Goal: Information Seeking & Learning: Learn about a topic

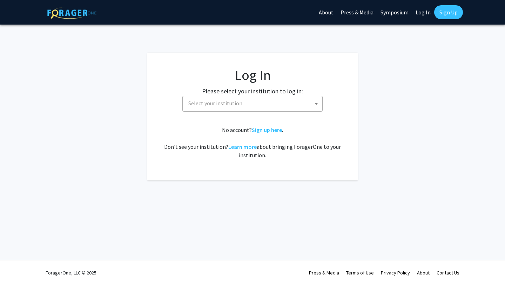
select select
click at [302, 112] on fg-card-body "Log In Please select your institution to log in: [GEOGRAPHIC_DATA] [GEOGRAPHIC_…" at bounding box center [252, 117] width 182 height 100
click at [290, 101] on span "Select your institution" at bounding box center [254, 103] width 137 height 14
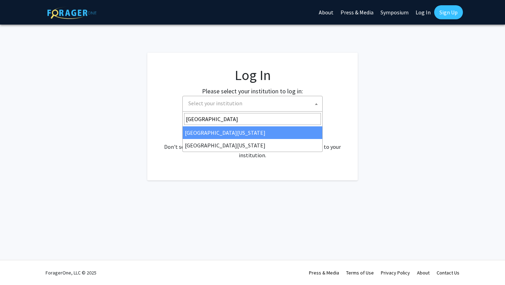
type input "university of mar"
select select "31"
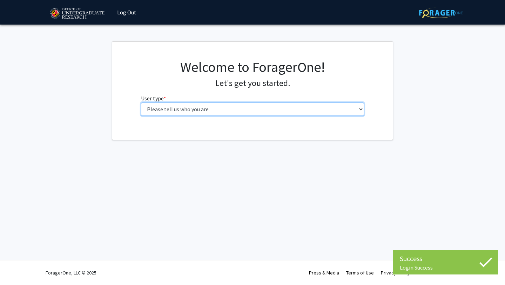
click at [275, 109] on select "Please tell us who you are Undergraduate Student Master's Student Doctoral Cand…" at bounding box center [253, 108] width 224 height 13
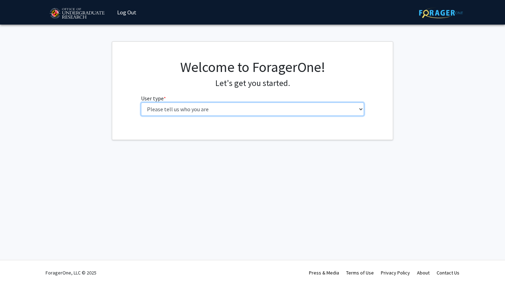
select select "1: undergrad"
click at [141, 102] on select "Please tell us who you are Undergraduate Student Master's Student Doctoral Cand…" at bounding box center [253, 108] width 224 height 13
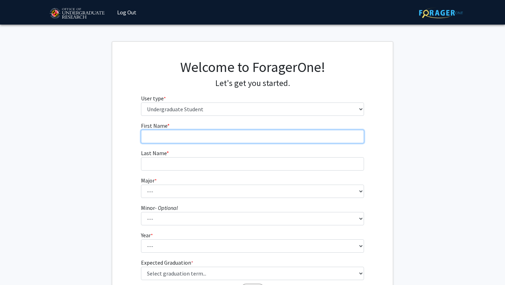
click at [269, 136] on input "First Name * required" at bounding box center [253, 136] width 224 height 13
type input "Aleksia"
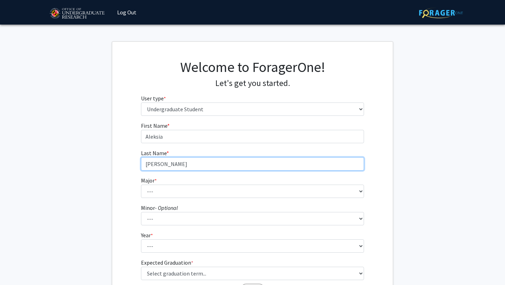
type input "Mehani"
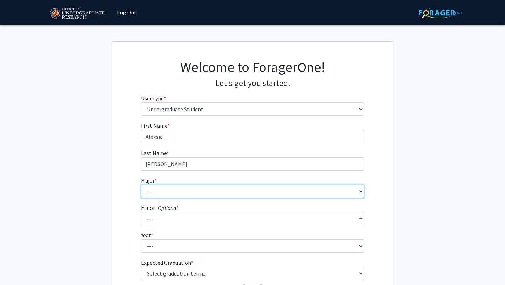
click at [256, 194] on select "--- Accounting Aerospace Engineering African American and Africana Studies Agri…" at bounding box center [253, 191] width 224 height 13
select select "17: 2318"
click at [141, 185] on select "--- Accounting Aerospace Engineering African American and Africana Studies Agri…" at bounding box center [253, 191] width 224 height 13
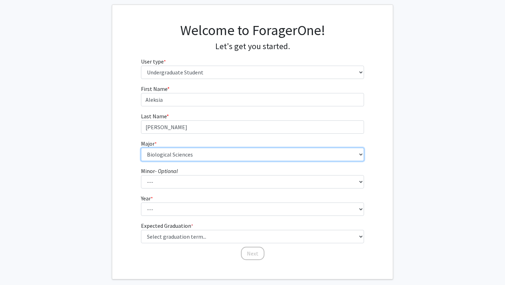
scroll to position [39, 0]
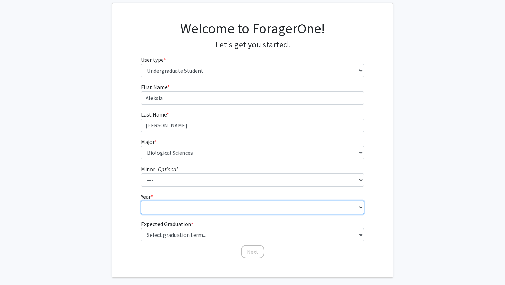
click at [244, 212] on select "--- First-year Sophomore Junior Senior Postbaccalaureate Certificate" at bounding box center [253, 207] width 224 height 13
select select "3: junior"
click at [141, 201] on select "--- First-year Sophomore Junior Senior Postbaccalaureate Certificate" at bounding box center [253, 207] width 224 height 13
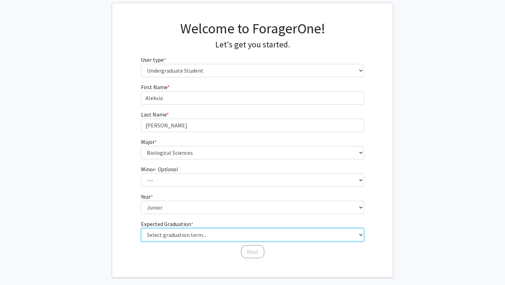
click at [253, 237] on select "Select graduation term... Spring 2025 Summer 2025 Fall 2025 Winter 2025 Spring …" at bounding box center [253, 234] width 224 height 13
select select "9: spring_2027"
click at [141, 228] on select "Select graduation term... Spring 2025 Summer 2025 Fall 2025 Winter 2025 Spring …" at bounding box center [253, 234] width 224 height 13
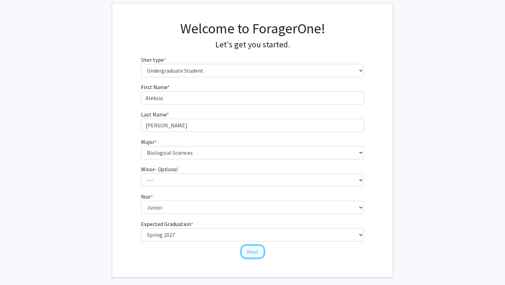
click at [255, 252] on button "Next" at bounding box center [253, 251] width 24 height 13
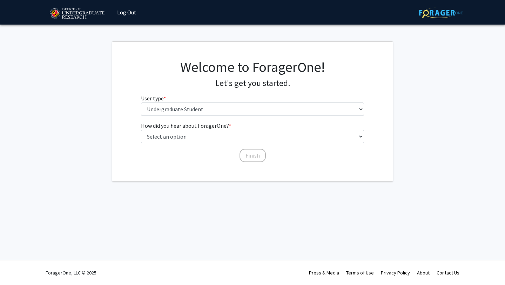
scroll to position [0, 0]
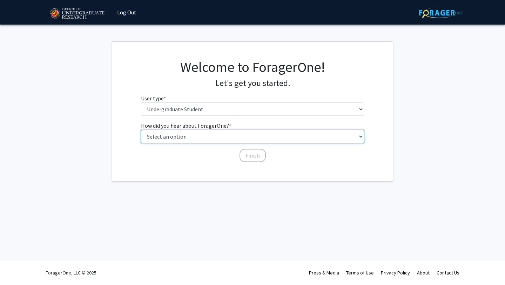
click at [270, 141] on select "Select an option Peer/student recommendation Faculty/staff recommendation Unive…" at bounding box center [253, 136] width 224 height 13
select select "3: university_website"
click at [141, 130] on select "Select an option Peer/student recommendation Faculty/staff recommendation Unive…" at bounding box center [253, 136] width 224 height 13
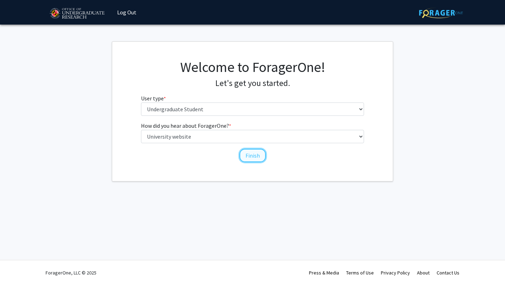
click at [254, 153] on button "Finish" at bounding box center [253, 155] width 26 height 13
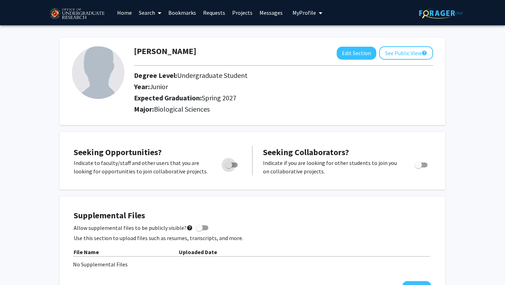
click at [237, 166] on span "Toggle" at bounding box center [231, 164] width 13 height 5
click at [229, 167] on input "Are you actively seeking opportunities?" at bounding box center [228, 167] width 0 height 0
checkbox input "true"
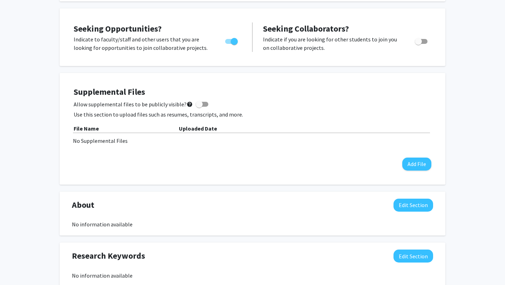
scroll to position [126, 0]
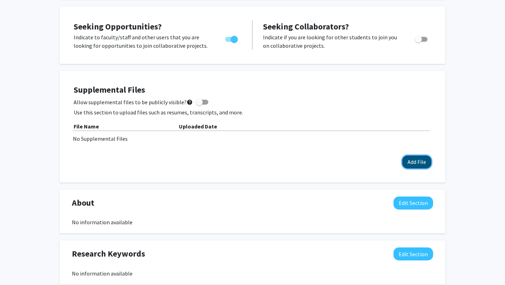
click at [410, 164] on button "Add File" at bounding box center [416, 161] width 29 height 13
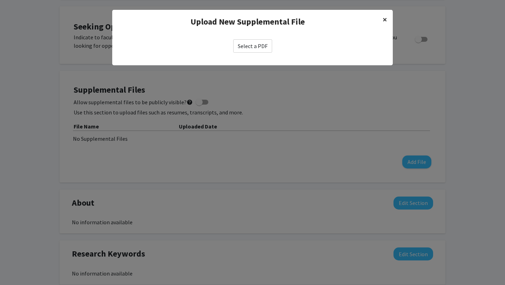
click at [387, 20] on span "×" at bounding box center [385, 19] width 5 height 11
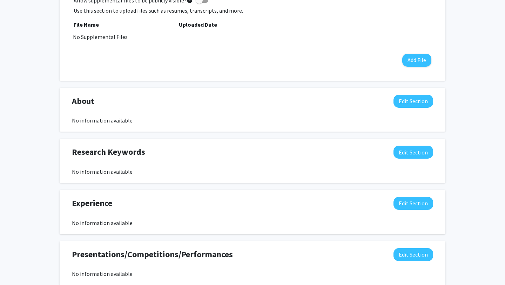
scroll to position [0, 0]
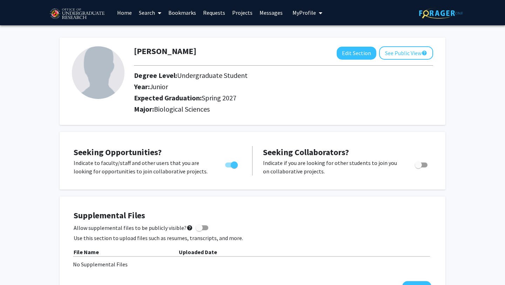
click at [159, 15] on icon at bounding box center [160, 13] width 4 height 6
click at [166, 32] on span "Faculty/Staff" at bounding box center [161, 32] width 52 height 14
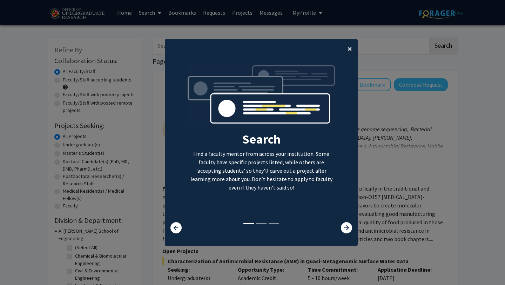
click at [349, 47] on span "×" at bounding box center [350, 48] width 5 height 11
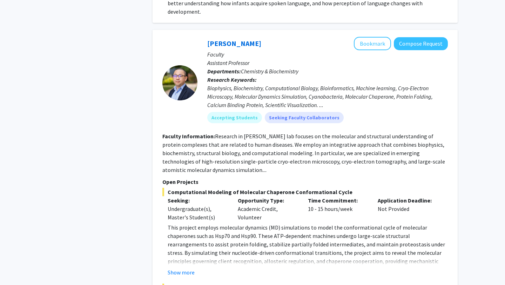
scroll to position [945, 0]
click at [189, 268] on button "Show more" at bounding box center [181, 272] width 27 height 8
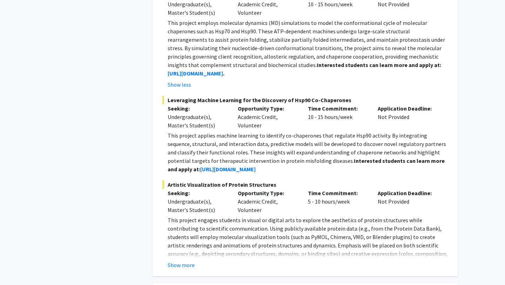
scroll to position [1150, 0]
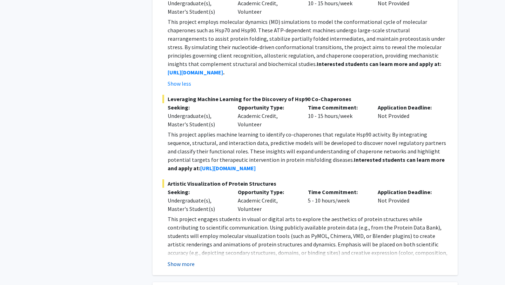
click at [190, 260] on button "Show more" at bounding box center [181, 264] width 27 height 8
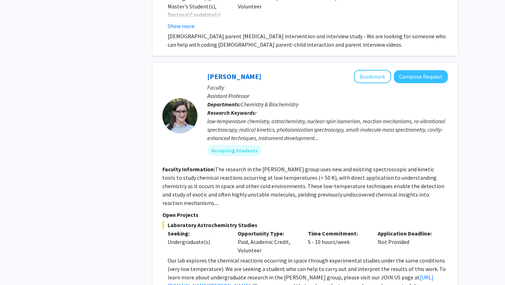
scroll to position [2302, 0]
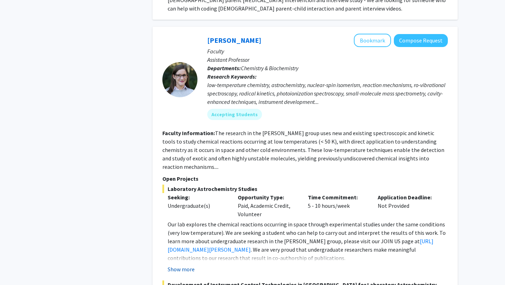
click at [187, 265] on button "Show more" at bounding box center [181, 269] width 27 height 8
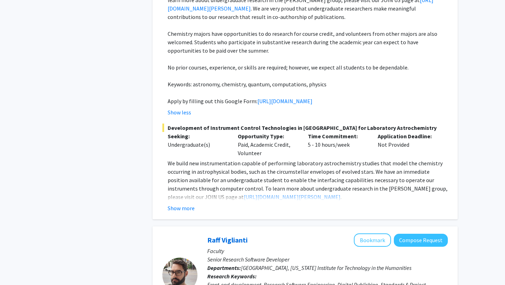
scroll to position [2544, 0]
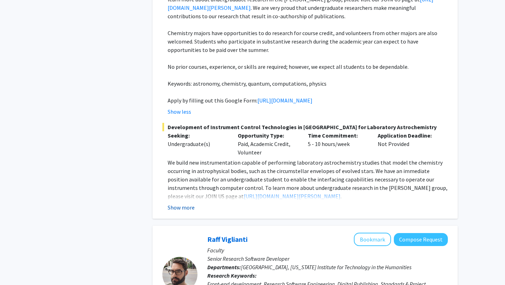
click at [180, 203] on button "Show more" at bounding box center [181, 207] width 27 height 8
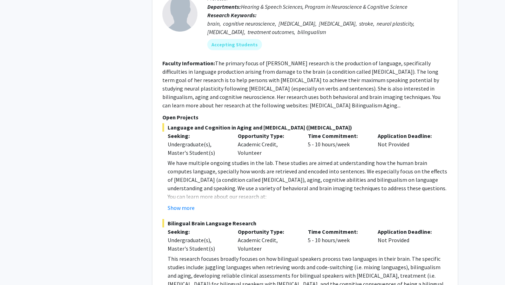
scroll to position [3328, 0]
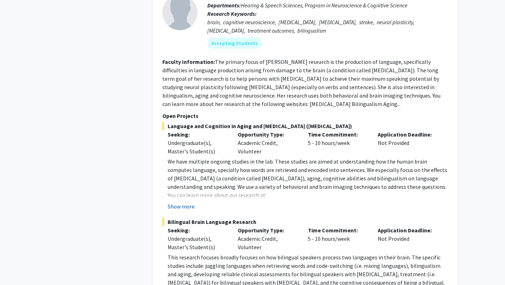
click at [192, 202] on button "Show more" at bounding box center [181, 206] width 27 height 8
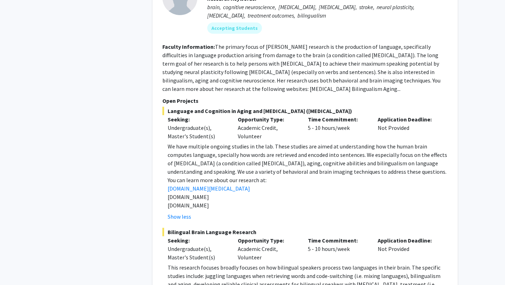
scroll to position [3351, 0]
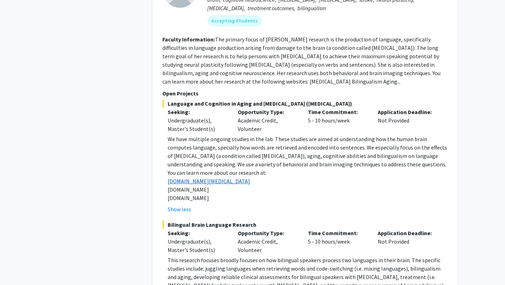
click at [218, 178] on link "www.aphasia.umd.edu" at bounding box center [209, 181] width 82 height 7
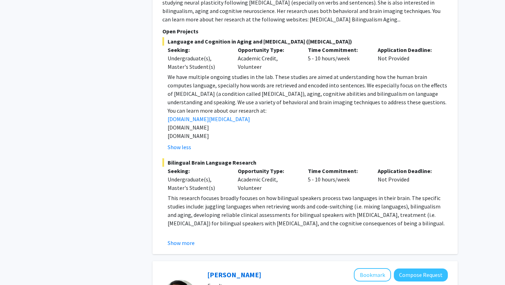
scroll to position [3413, 0]
click at [180, 238] on button "Show more" at bounding box center [181, 242] width 27 height 8
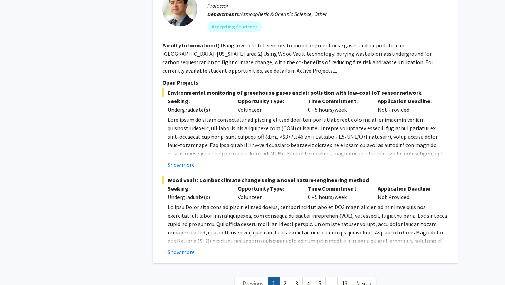
scroll to position [3799, 0]
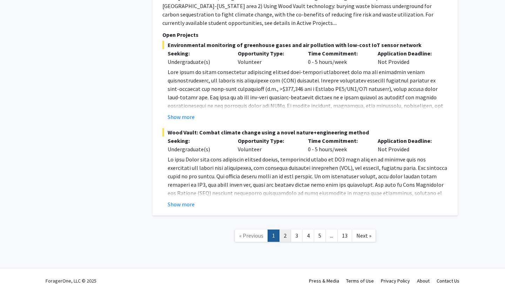
click at [286, 229] on link "2" at bounding box center [285, 235] width 12 height 12
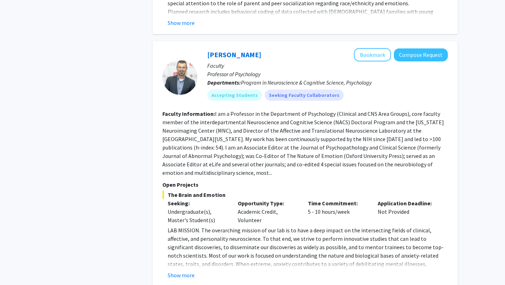
scroll to position [1572, 0]
click at [184, 271] on button "Show more" at bounding box center [181, 275] width 27 height 8
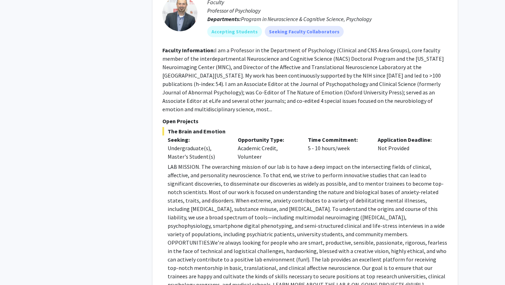
scroll to position [1636, 0]
drag, startPoint x: 165, startPoint y: 260, endPoint x: 327, endPoint y: 262, distance: 161.8
click at [327, 262] on fg-read-more "LAB MISSION. The overarching mission of our lab is to have a deep impact on the…" at bounding box center [305, 235] width 286 height 146
copy p "https://shackmanlab.org/positions/undergraduate_postbacras/"
click at [369, 229] on p "LAB MISSION. The overarching mission of our lab is to have a deep impact on the…" at bounding box center [308, 229] width 280 height 135
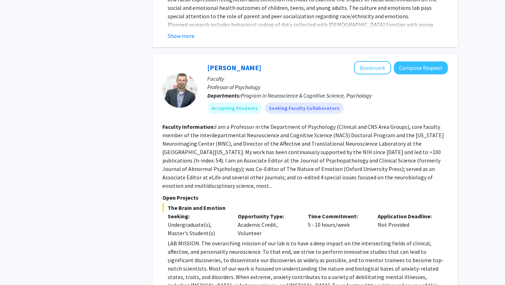
scroll to position [1557, 0]
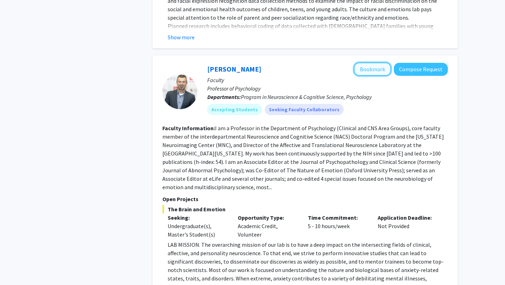
click at [374, 62] on button "Bookmark" at bounding box center [372, 68] width 37 height 13
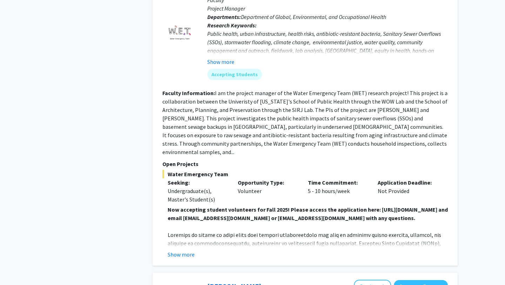
scroll to position [1983, 0]
click at [194, 250] on button "Show more" at bounding box center [181, 254] width 27 height 8
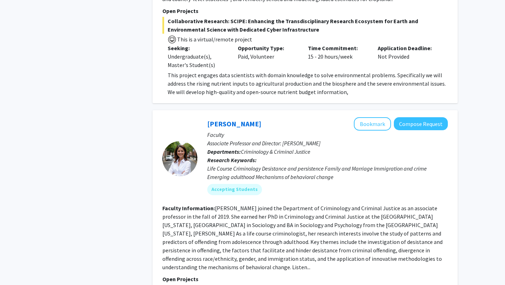
scroll to position [2662, 0]
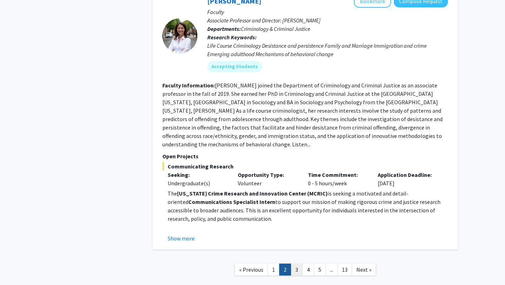
click at [295, 264] on link "3" at bounding box center [297, 270] width 12 height 12
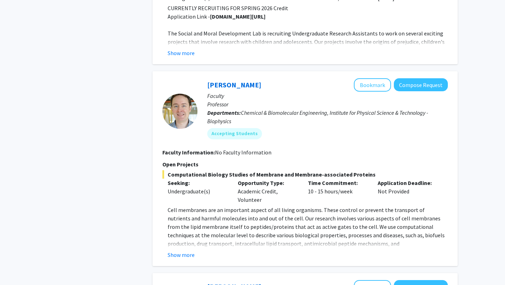
scroll to position [1213, 0]
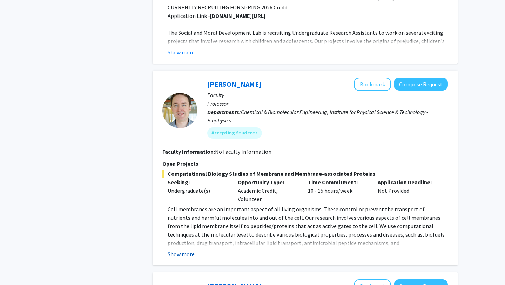
click at [177, 252] on button "Show more" at bounding box center [181, 254] width 27 height 8
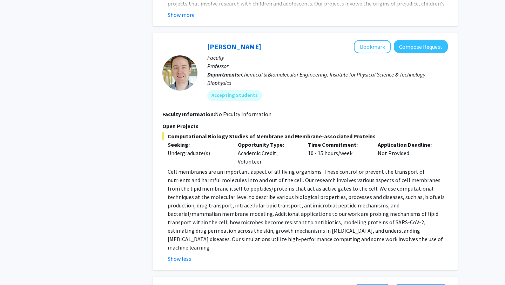
scroll to position [1251, 0]
click at [372, 43] on button "Bookmark" at bounding box center [372, 46] width 37 height 13
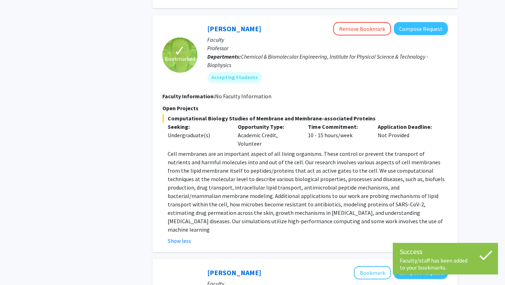
scroll to position [1257, 0]
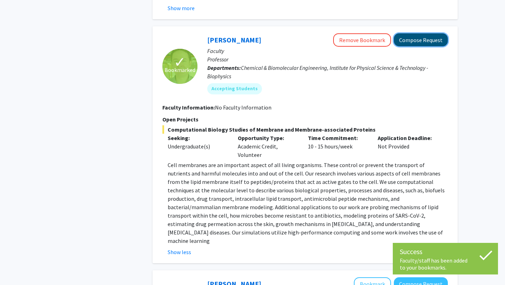
click at [429, 37] on button "Compose Request" at bounding box center [421, 39] width 54 height 13
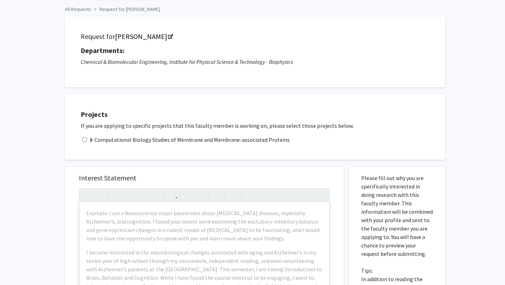
scroll to position [23, 0]
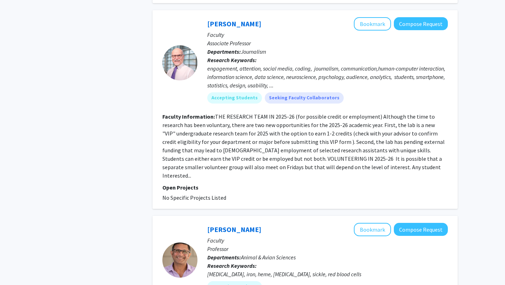
scroll to position [1623, 0]
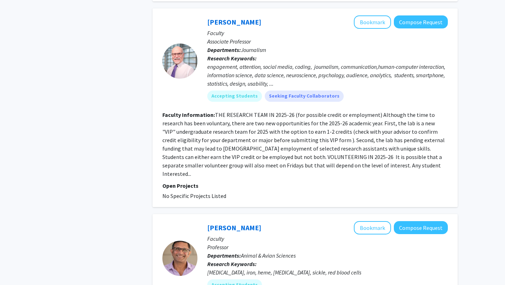
click at [369, 160] on section "Faculty Information: THE RESEARCH TEAM IN 2025-26 (for possible credit or emplo…" at bounding box center [305, 144] width 286 height 67
click at [371, 21] on button "Bookmark" at bounding box center [372, 21] width 37 height 13
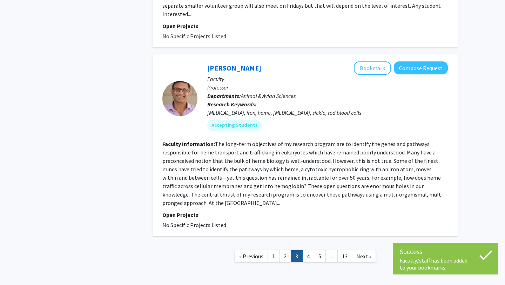
scroll to position [1803, 0]
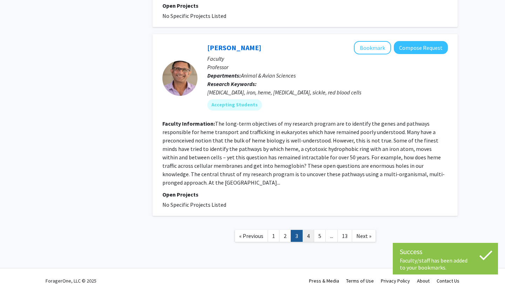
click at [306, 231] on link "4" at bounding box center [308, 236] width 12 height 12
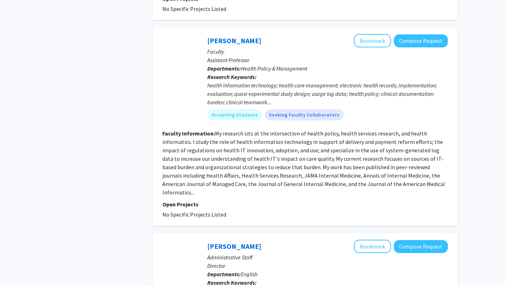
scroll to position [531, 0]
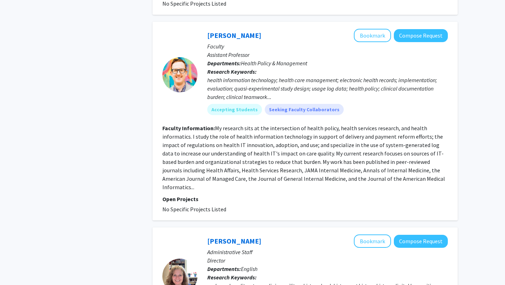
click at [394, 185] on fg-read-more "My research sits at the intersection of health policy, health services research…" at bounding box center [303, 158] width 283 height 66
click at [382, 42] on button "Bookmark" at bounding box center [372, 35] width 37 height 13
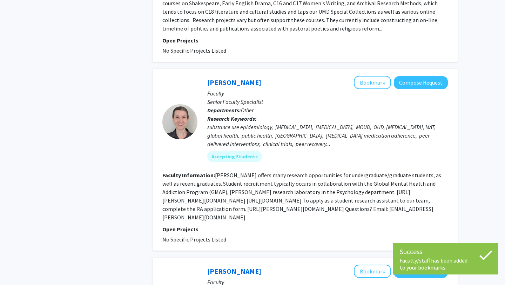
scroll to position [899, 0]
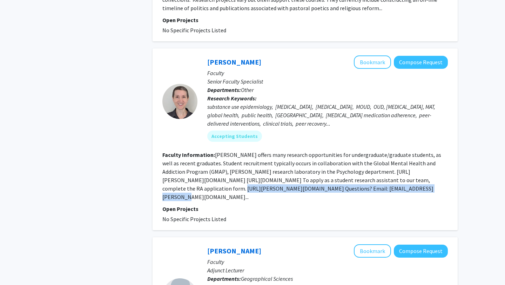
drag, startPoint x: 177, startPoint y: 188, endPoint x: 361, endPoint y: 190, distance: 184.9
click at [361, 190] on fg-read-more "CESAR offers many research opportunities for undergraduate/graduate students, a…" at bounding box center [301, 175] width 279 height 49
copy fg-read-more "https://cesar.umd.edu/landingtopic/student-research-opportunities Questions?"
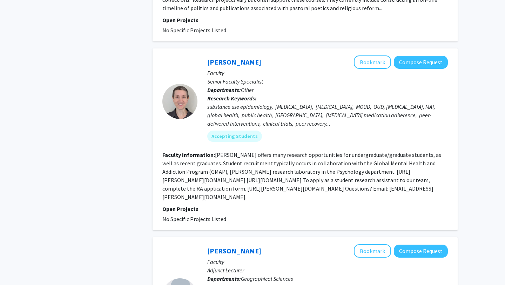
click at [398, 124] on div "substance use epidemiology, substance use disorder, substance use treatment, MO…" at bounding box center [327, 114] width 241 height 25
click at [386, 63] on button "Bookmark" at bounding box center [372, 61] width 37 height 13
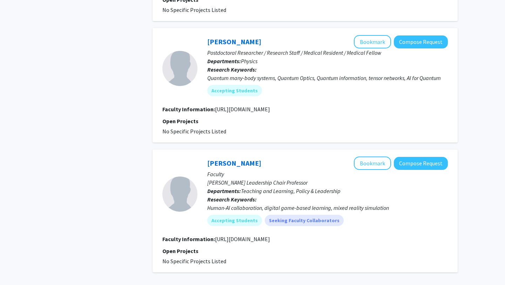
scroll to position [1570, 0]
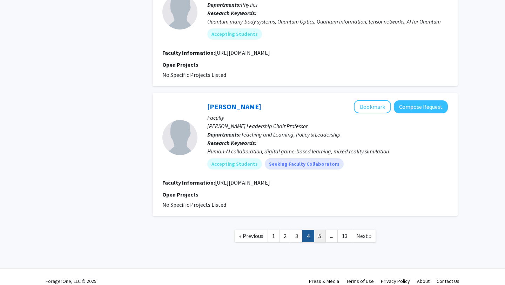
click at [319, 230] on link "5" at bounding box center [320, 236] width 12 height 12
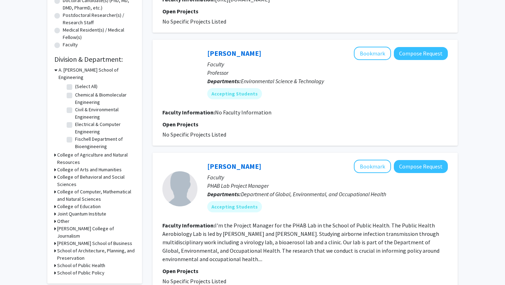
scroll to position [167, 0]
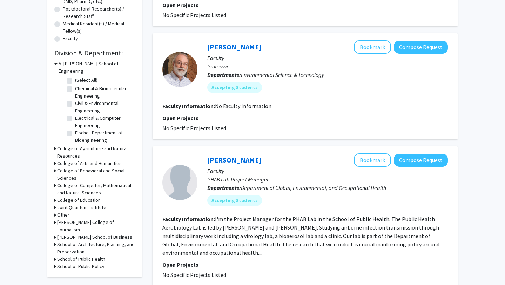
click at [54, 178] on div "Refine By Collaboration Status: Collaboration Status All Faculty/Staff Collabor…" at bounding box center [94, 73] width 95 height 407
click at [56, 182] on div "College of Computer, Mathematical and Natural Sciences" at bounding box center [94, 189] width 81 height 15
click at [55, 182] on icon at bounding box center [55, 185] width 2 height 7
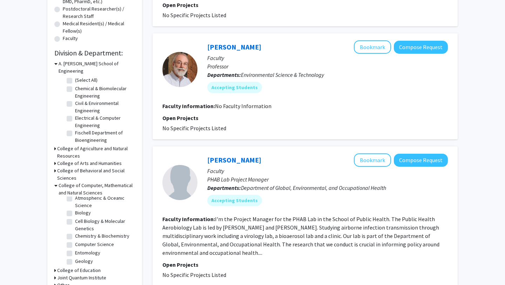
scroll to position [20, 0]
click at [75, 218] on label "Cell Biology & Molecular Genetics" at bounding box center [104, 225] width 58 height 15
click at [75, 218] on input "Cell Biology & Molecular Genetics" at bounding box center [77, 220] width 5 height 5
checkbox input "true"
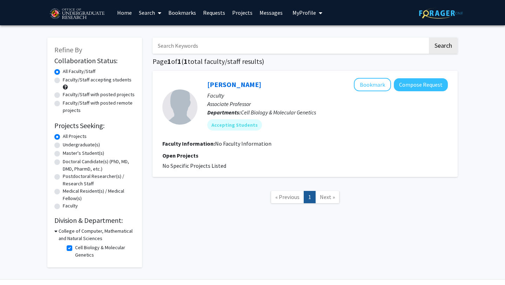
scroll to position [19, 0]
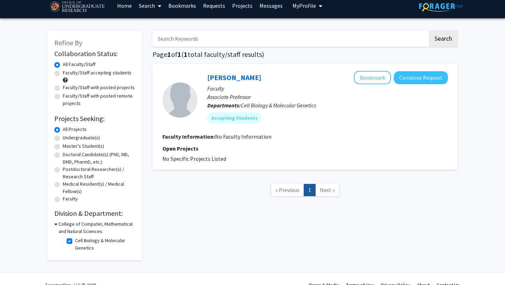
click at [64, 224] on h3 "College of Computer, Mathematical and Natural Sciences" at bounding box center [97, 227] width 76 height 15
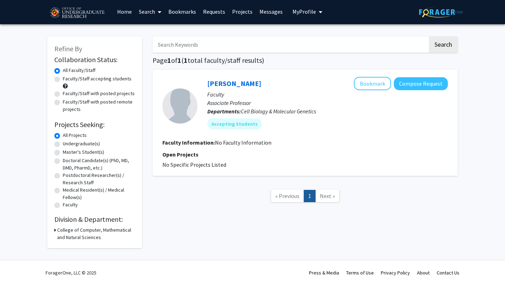
click at [78, 229] on h3 "College of Computer, Mathematical and Natural Sciences" at bounding box center [96, 233] width 78 height 15
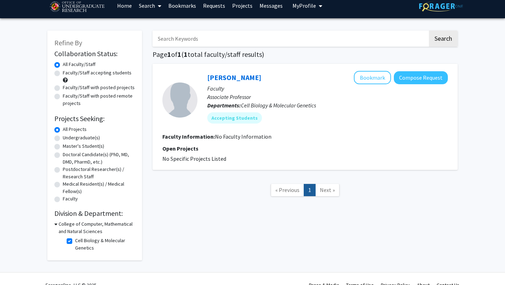
click at [82, 243] on label "Cell Biology & Molecular Genetics" at bounding box center [104, 244] width 58 height 15
click at [80, 241] on input "Cell Biology & Molecular Genetics" at bounding box center [77, 239] width 5 height 5
checkbox input "false"
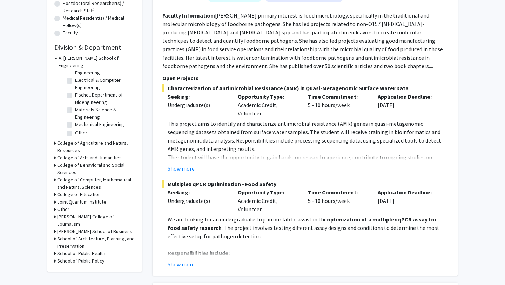
scroll to position [174, 0]
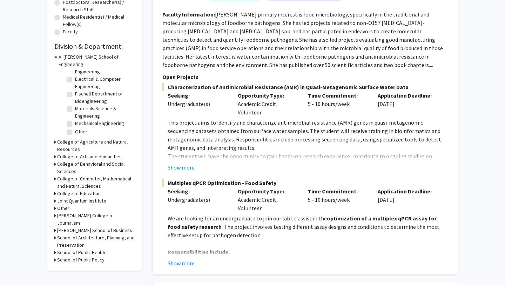
click at [96, 175] on h3 "College of Computer, Mathematical and Natural Sciences" at bounding box center [96, 182] width 78 height 15
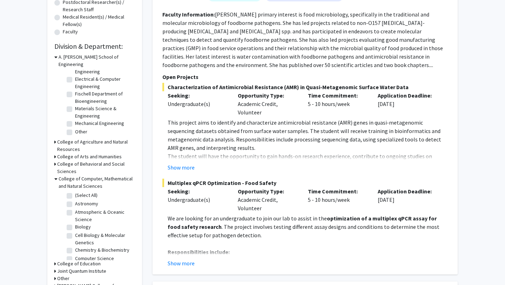
click at [88, 192] on label "(Select All)" at bounding box center [86, 195] width 22 height 7
click at [80, 192] on input "(Select All)" at bounding box center [77, 194] width 5 height 5
checkbox input "true"
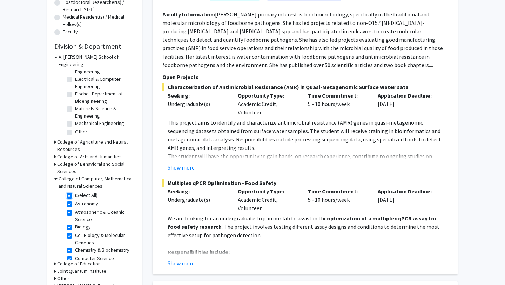
checkbox input "true"
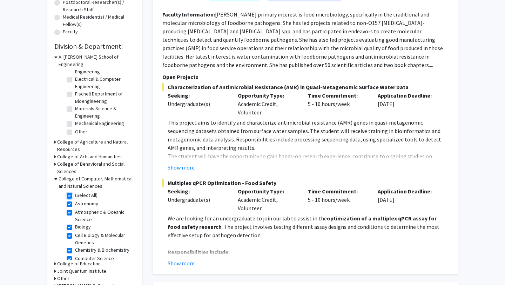
checkbox input "true"
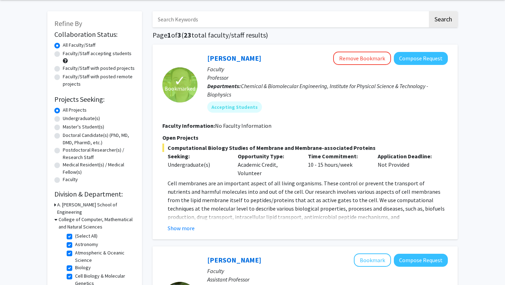
scroll to position [33, 0]
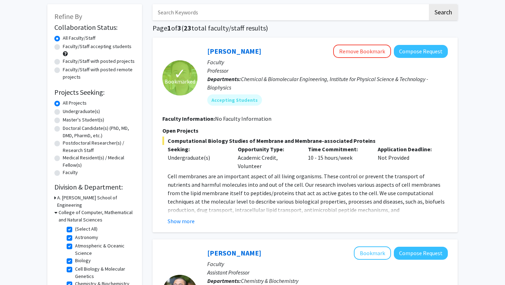
click at [91, 234] on label "Astronomy" at bounding box center [86, 237] width 23 height 7
click at [80, 234] on input "Astronomy" at bounding box center [77, 236] width 5 height 5
checkbox input "false"
checkbox input "true"
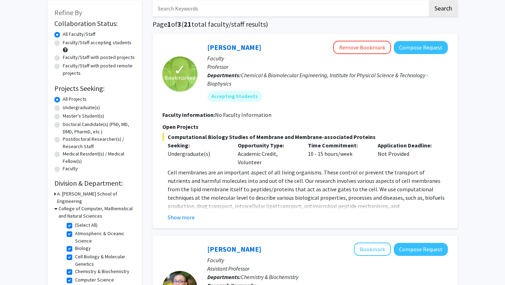
scroll to position [37, 0]
click at [75, 230] on label "Atmospheric & Oceanic Science" at bounding box center [104, 237] width 58 height 15
click at [75, 230] on input "Atmospheric & Oceanic Science" at bounding box center [77, 232] width 5 height 5
checkbox input "false"
checkbox input "true"
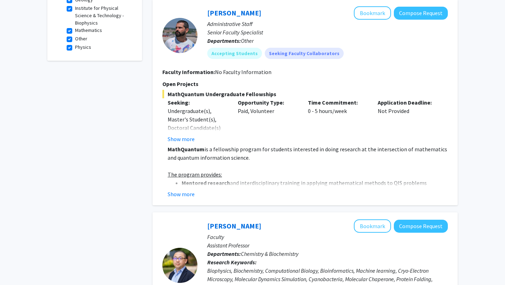
scroll to position [274, 0]
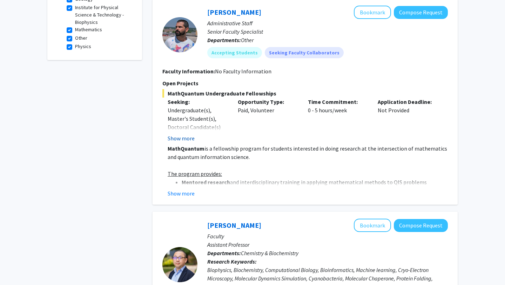
click at [192, 134] on button "Show more" at bounding box center [181, 138] width 27 height 8
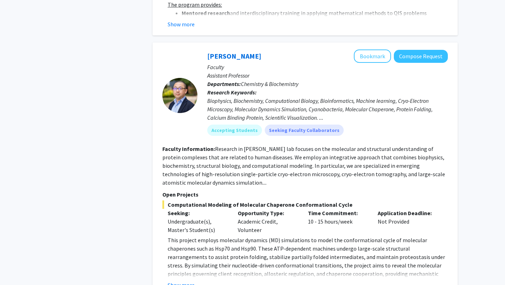
scroll to position [484, 0]
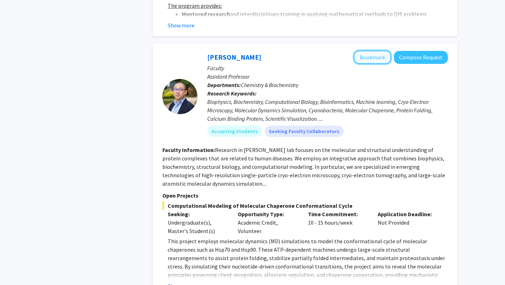
click at [372, 51] on button "Bookmark" at bounding box center [372, 57] width 37 height 13
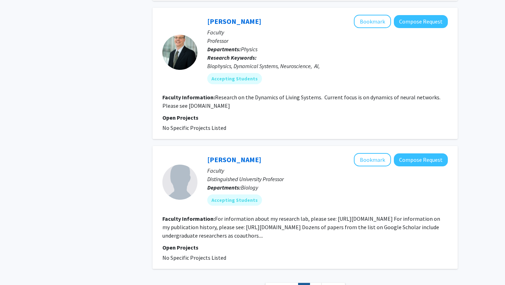
scroll to position [2046, 0]
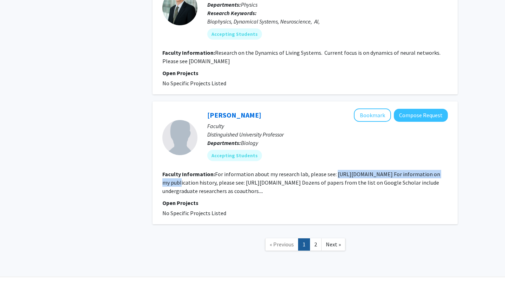
drag, startPoint x: 334, startPoint y: 157, endPoint x: 452, endPoint y: 160, distance: 117.6
click at [452, 160] on div "William Fagan Bookmark Compose Request Faculty Distinguished University Profess…" at bounding box center [305, 162] width 305 height 123
copy fg-read-more "https://science.umd.edu/biology/faganlab/ For"
click at [437, 177] on section "Faculty Information: For information about my research lab, please see: https:/…" at bounding box center [305, 182] width 286 height 25
click at [315, 238] on link "2" at bounding box center [316, 244] width 12 height 12
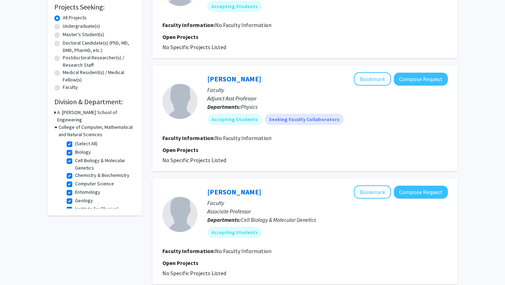
scroll to position [119, 0]
click at [79, 123] on h3 "College of Computer, Mathematical and Natural Sciences" at bounding box center [97, 130] width 76 height 15
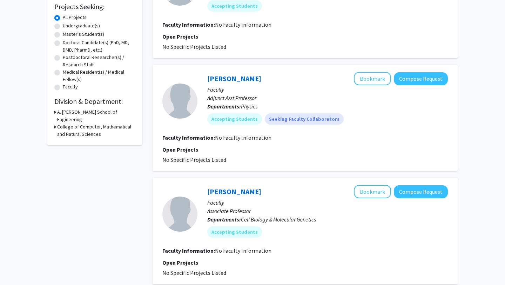
click at [89, 123] on h3 "College of Computer, Mathematical and Natural Sciences" at bounding box center [96, 130] width 78 height 15
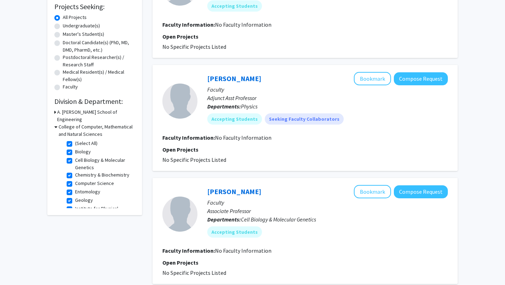
click at [85, 140] on label "(Select All)" at bounding box center [86, 143] width 22 height 7
click at [80, 140] on input "(Select All)" at bounding box center [77, 142] width 5 height 5
checkbox input "false"
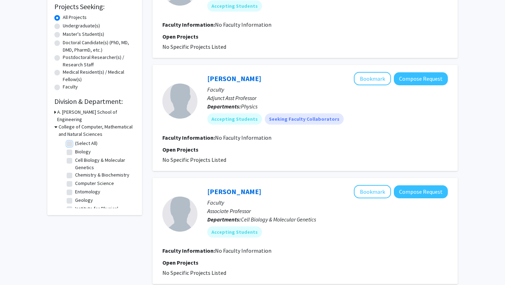
checkbox input "false"
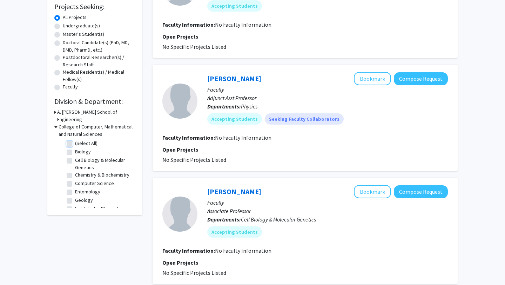
checkbox input "false"
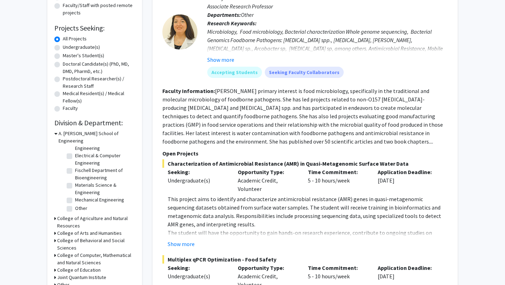
scroll to position [99, 0]
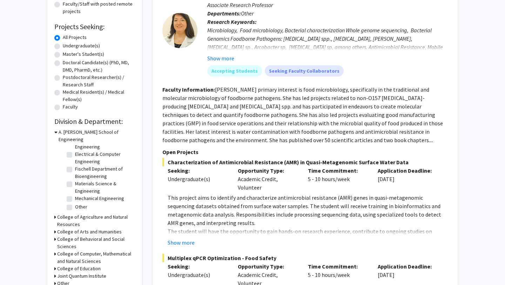
click at [100, 235] on h3 "College of Behavioral and Social Sciences" at bounding box center [96, 242] width 78 height 15
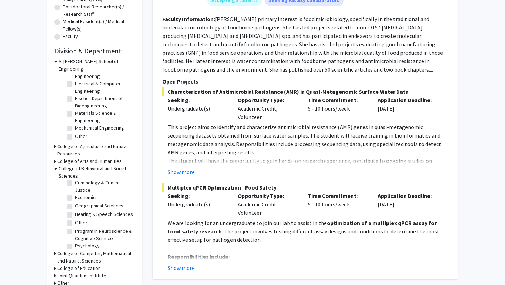
scroll to position [28, 0]
click at [75, 225] on label "Program in Neuroscience & Cognitive Science" at bounding box center [104, 232] width 58 height 15
click at [75, 225] on input "Program in Neuroscience & Cognitive Science" at bounding box center [77, 227] width 5 height 5
checkbox input "true"
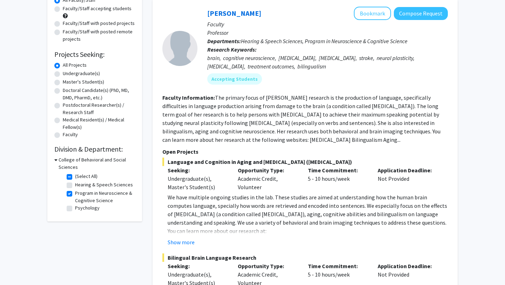
scroll to position [72, 0]
click at [366, 16] on button "Bookmark" at bounding box center [372, 12] width 37 height 13
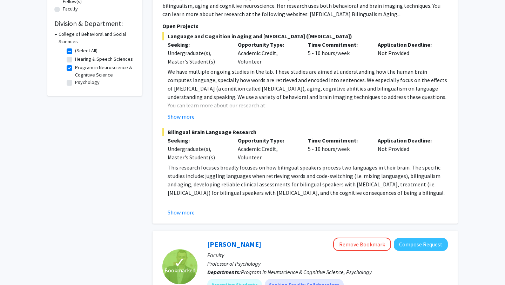
scroll to position [198, 0]
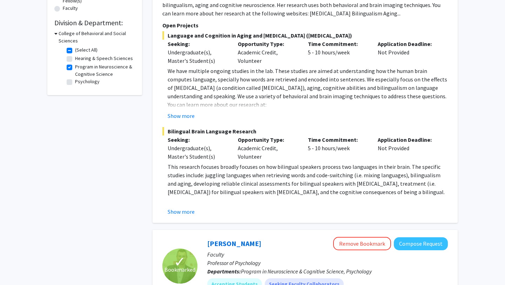
click at [92, 84] on label "Psychology" at bounding box center [87, 81] width 25 height 7
click at [80, 82] on input "Psychology" at bounding box center [77, 80] width 5 height 5
checkbox input "true"
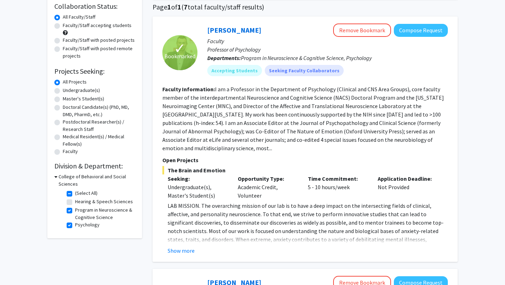
scroll to position [46, 0]
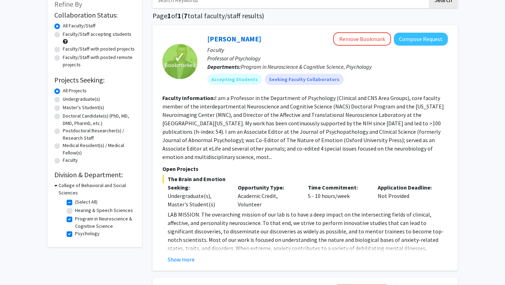
click at [75, 201] on label "(Select All)" at bounding box center [86, 201] width 22 height 7
click at [75, 201] on input "(Select All)" at bounding box center [77, 200] width 5 height 5
checkbox input "false"
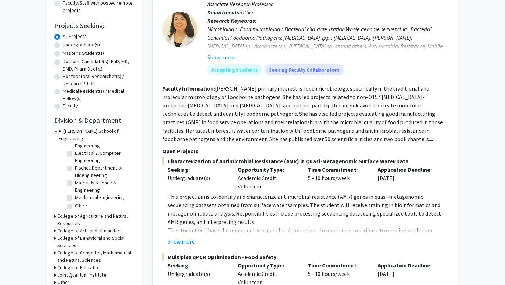
scroll to position [104, 0]
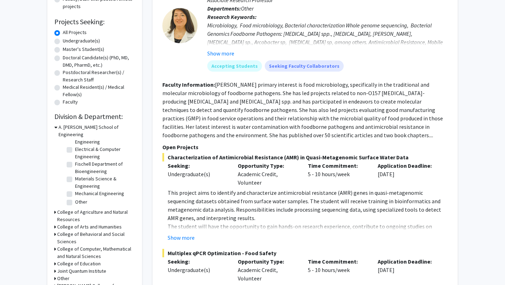
click at [97, 245] on h3 "College of Computer, Mathematical and Natural Sciences" at bounding box center [96, 252] width 78 height 15
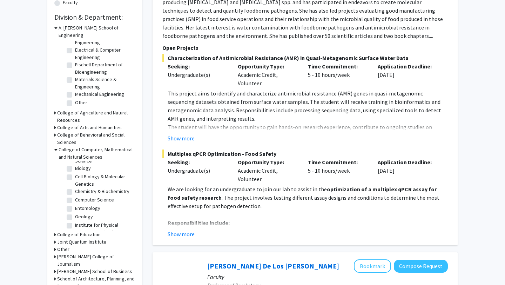
scroll to position [27, 0]
click at [75, 191] on label "Chemistry & Biochemistry" at bounding box center [102, 194] width 54 height 7
click at [75, 191] on input "Chemistry & Biochemistry" at bounding box center [77, 193] width 5 height 5
checkbox input "true"
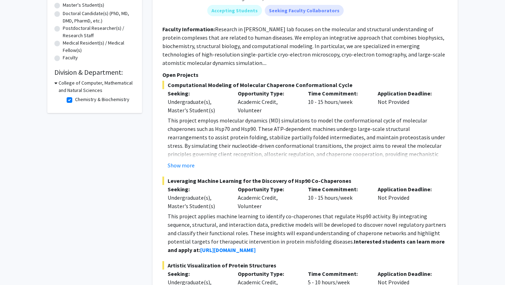
scroll to position [95, 0]
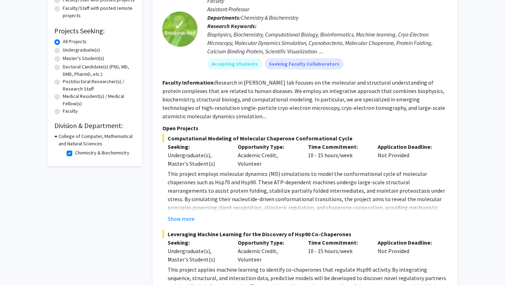
click at [108, 154] on label "Chemistry & Biochemistry" at bounding box center [102, 152] width 54 height 7
click at [80, 154] on input "Chemistry & Biochemistry" at bounding box center [77, 151] width 5 height 5
checkbox input "false"
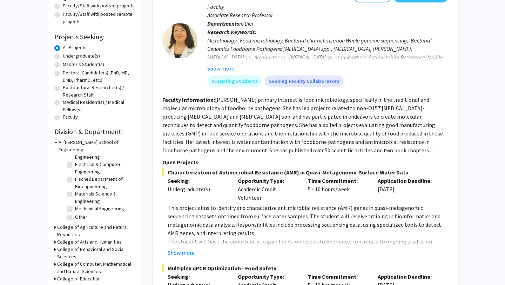
scroll to position [89, 0]
click at [92, 245] on h3 "College of Behavioral and Social Sciences" at bounding box center [96, 252] width 78 height 15
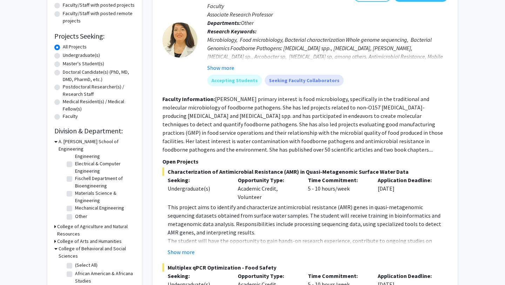
click at [92, 245] on h3 "College of Behavioral and Social Sciences" at bounding box center [97, 252] width 76 height 15
click at [93, 262] on h3 "College of Computer, Mathematical and Natural Sciences" at bounding box center [96, 267] width 78 height 15
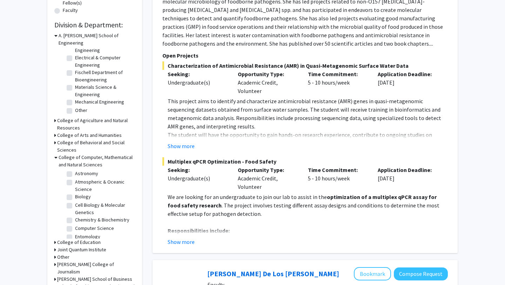
scroll to position [9, 0]
click at [78, 192] on label "Biology" at bounding box center [83, 195] width 16 height 7
click at [78, 192] on input "Biology" at bounding box center [77, 194] width 5 height 5
checkbox input "true"
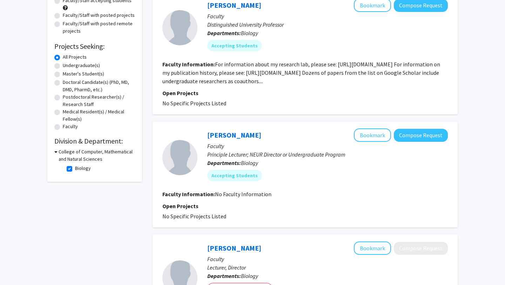
scroll to position [78, 0]
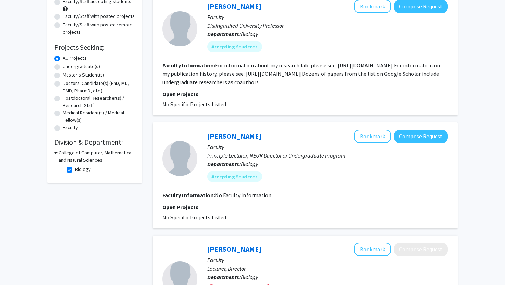
click at [368, 95] on p "Open Projects" at bounding box center [305, 94] width 286 height 8
click at [237, 11] on div "William Fagan Bookmark Compose Request" at bounding box center [327, 6] width 241 height 13
click at [239, 9] on link "William Fagan" at bounding box center [234, 6] width 54 height 9
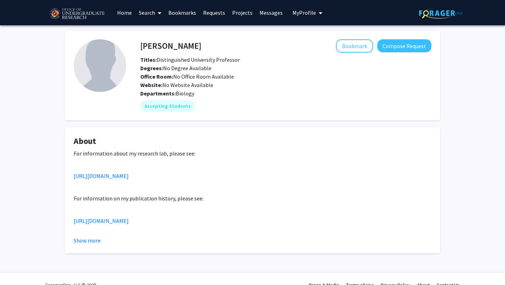
scroll to position [12, 0]
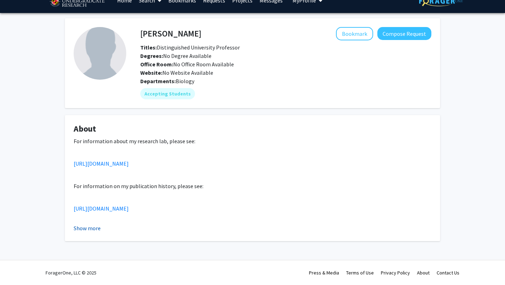
click at [87, 227] on button "Show more" at bounding box center [87, 228] width 27 height 8
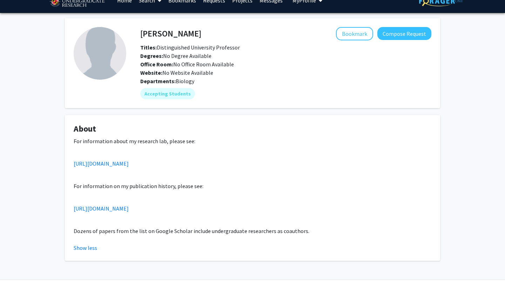
scroll to position [32, 0]
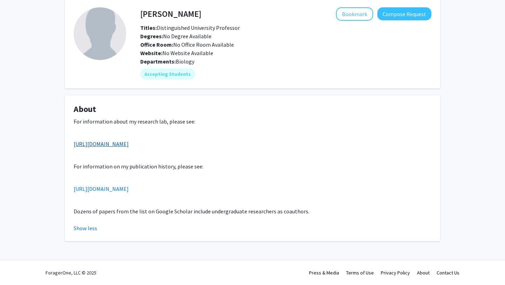
click at [129, 146] on link "https://science.umd.edu/biology/faganlab/" at bounding box center [101, 143] width 55 height 7
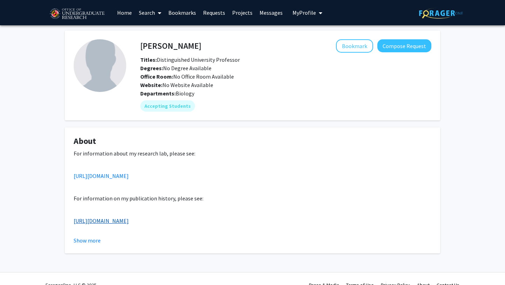
click at [129, 222] on link "https://scholar.google.com/citations?user=242xTfoAAAAJ&hl=en" at bounding box center [101, 220] width 55 height 7
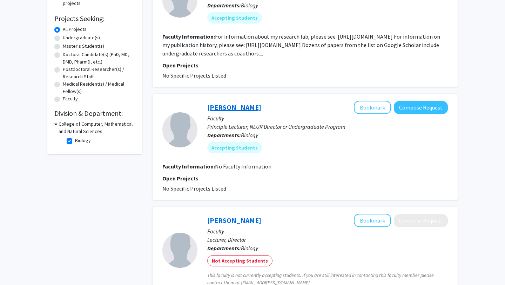
scroll to position [108, 0]
click at [235, 106] on link "Hilary Bierman" at bounding box center [234, 106] width 54 height 9
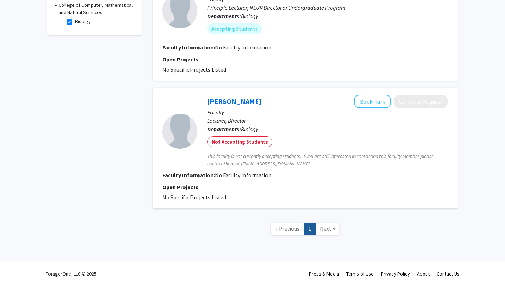
scroll to position [227, 0]
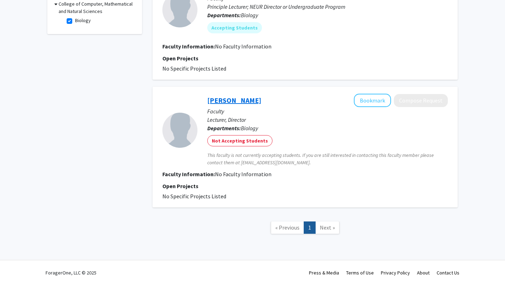
click at [243, 101] on link "Nicholas Fletcher" at bounding box center [234, 100] width 54 height 9
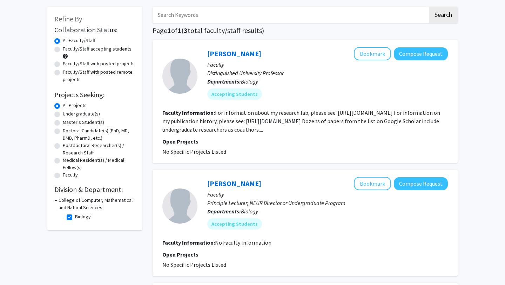
scroll to position [31, 0]
click at [89, 216] on label "Biology" at bounding box center [83, 216] width 16 height 7
click at [80, 216] on input "Biology" at bounding box center [77, 215] width 5 height 5
checkbox input "false"
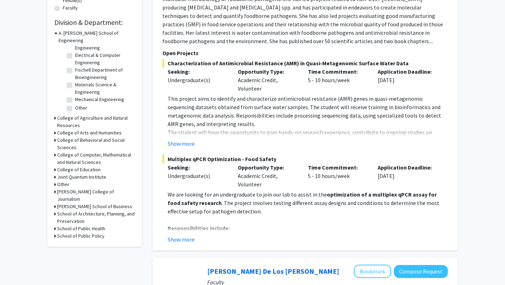
scroll to position [197, 0]
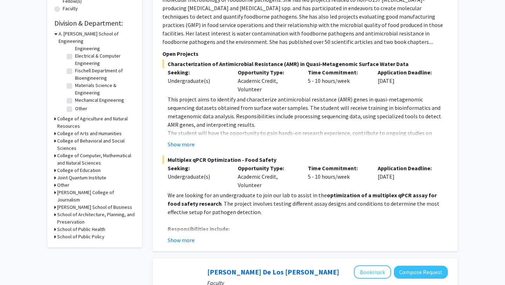
click at [97, 226] on h3 "School of Public Health" at bounding box center [81, 229] width 48 height 7
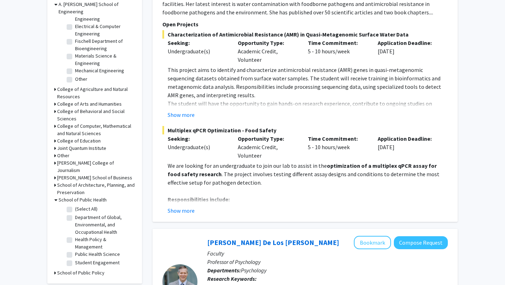
scroll to position [227, 0]
click at [87, 205] on label "(Select All)" at bounding box center [86, 208] width 22 height 7
click at [80, 205] on input "(Select All)" at bounding box center [77, 207] width 5 height 5
checkbox input "true"
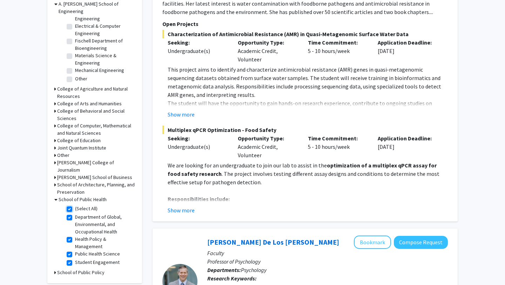
checkbox input "true"
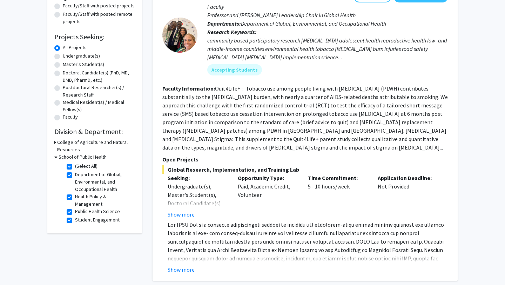
scroll to position [89, 0]
click at [175, 265] on button "Show more" at bounding box center [181, 269] width 27 height 8
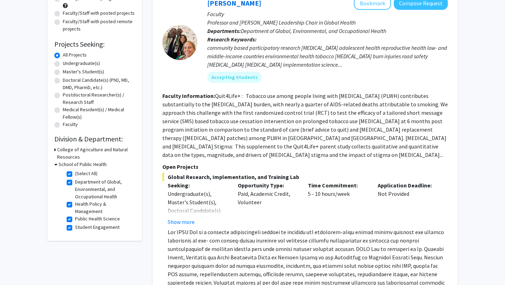
scroll to position [70, 0]
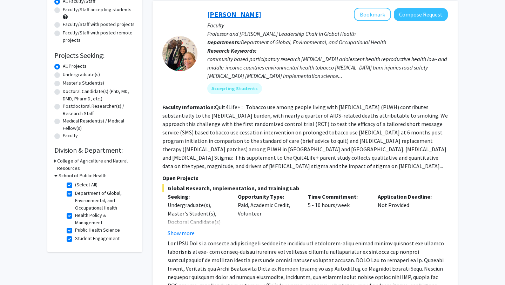
click at [246, 14] on link "Heather Wipfli" at bounding box center [234, 14] width 54 height 9
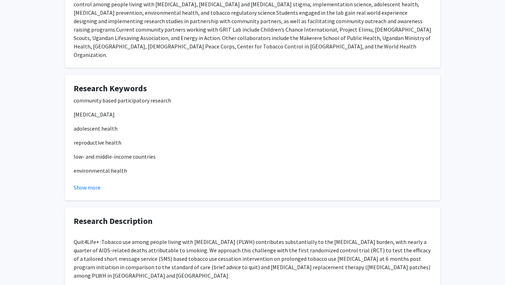
scroll to position [455, 0]
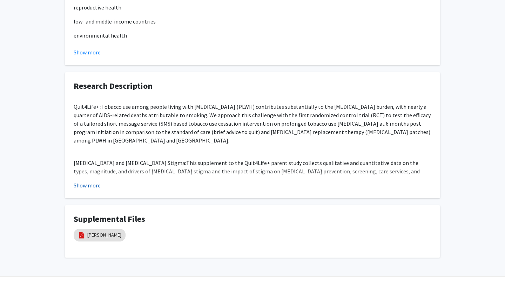
click at [86, 181] on button "Show more" at bounding box center [87, 185] width 27 height 8
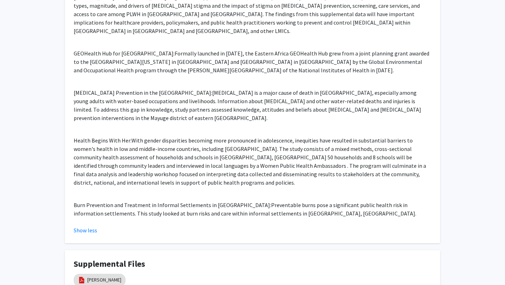
scroll to position [632, 0]
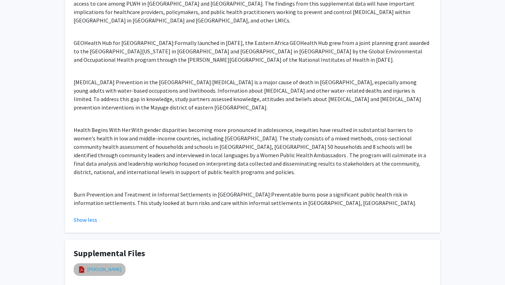
click at [96, 266] on link "Wipfli CV" at bounding box center [104, 269] width 34 height 7
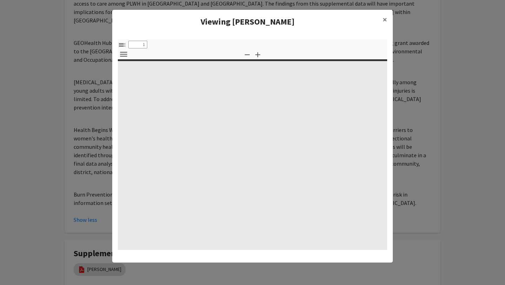
select select "custom"
type input "0"
select select "custom"
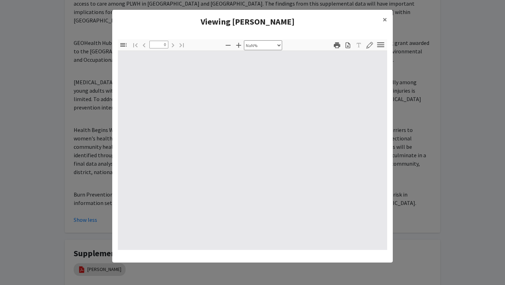
type input "1"
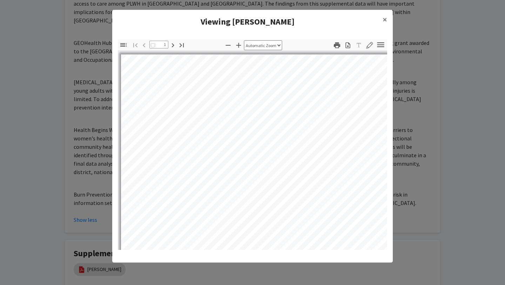
select select "auto"
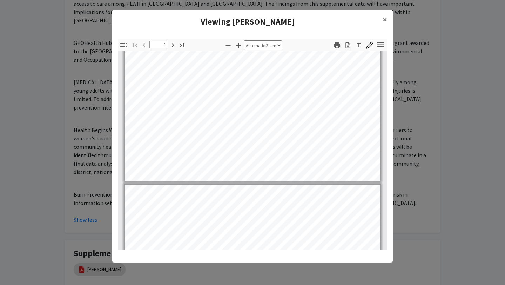
scroll to position [207, 0]
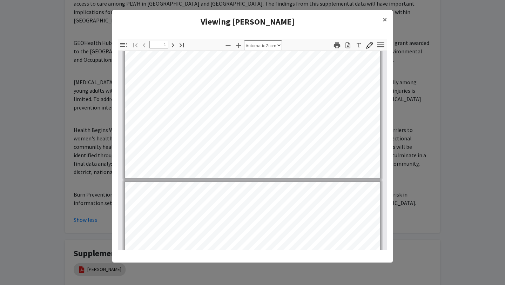
type input "2"
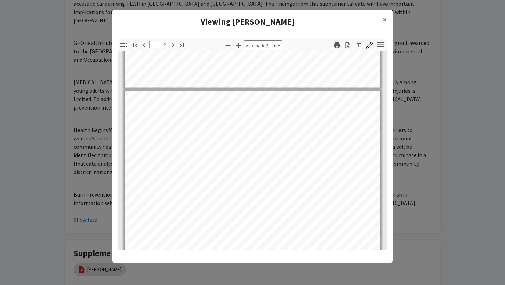
scroll to position [297, 0]
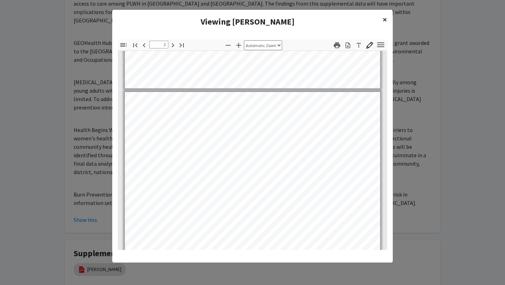
click at [384, 20] on span "×" at bounding box center [385, 19] width 5 height 11
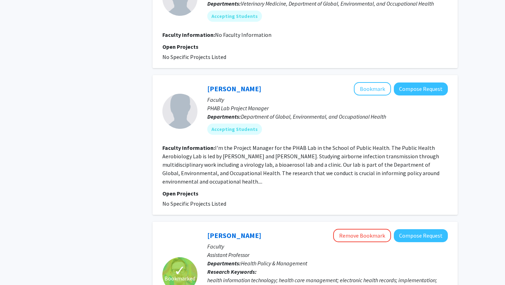
scroll to position [712, 0]
click at [233, 84] on link "Isabel Sierra" at bounding box center [234, 88] width 54 height 9
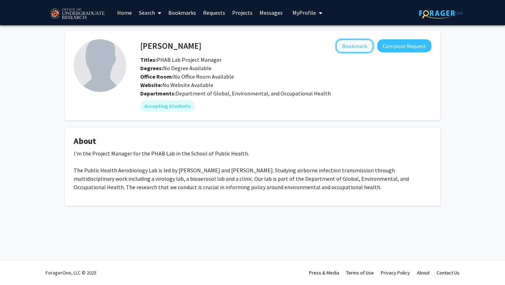
click at [347, 48] on button "Bookmark" at bounding box center [354, 45] width 37 height 13
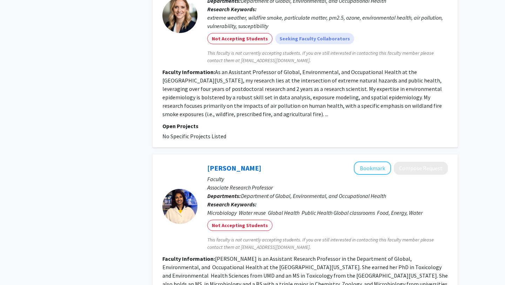
scroll to position [1761, 0]
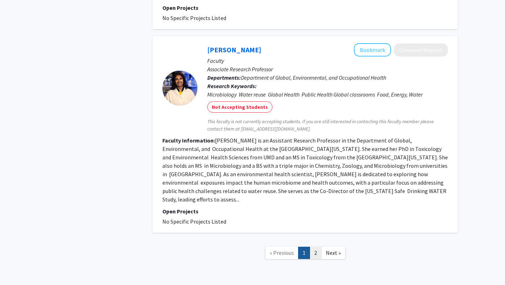
click at [313, 247] on link "2" at bounding box center [316, 253] width 12 height 12
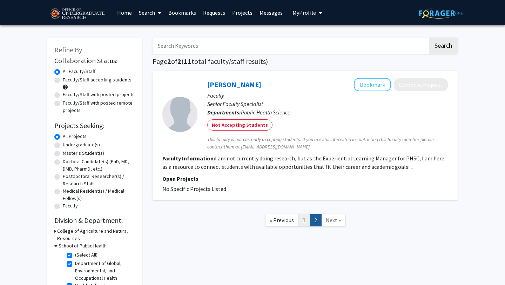
click at [304, 220] on link "1" at bounding box center [304, 220] width 12 height 12
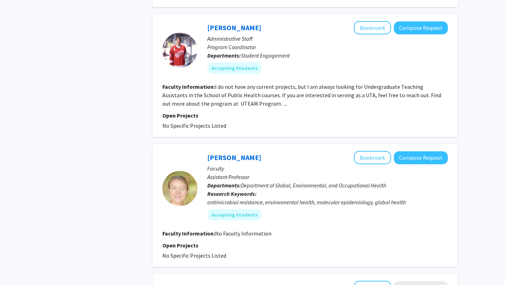
scroll to position [1125, 0]
click at [221, 153] on link "Heather Amato" at bounding box center [234, 157] width 54 height 9
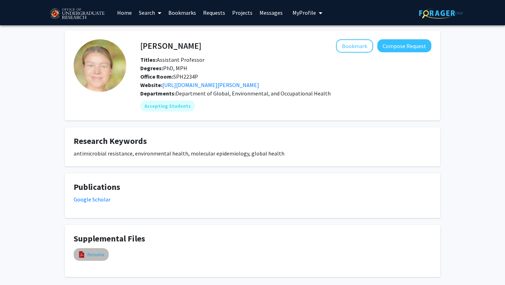
click at [94, 255] on link "Resume" at bounding box center [95, 254] width 17 height 7
select select "custom"
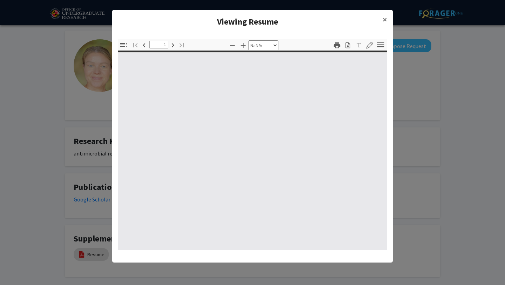
type input "0"
select select "custom"
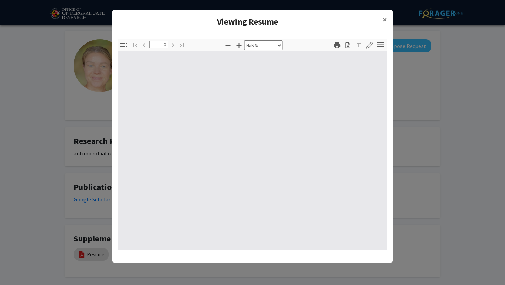
type input "1"
select select "auto"
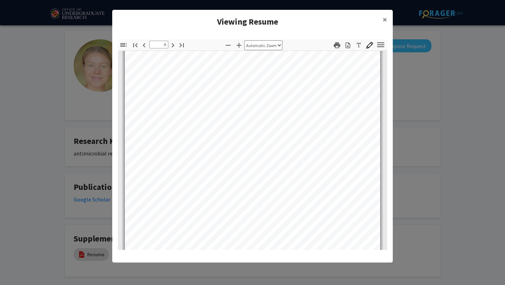
scroll to position [1282, 0]
type input "5"
click at [380, 21] on button "×" at bounding box center [385, 20] width 16 height 20
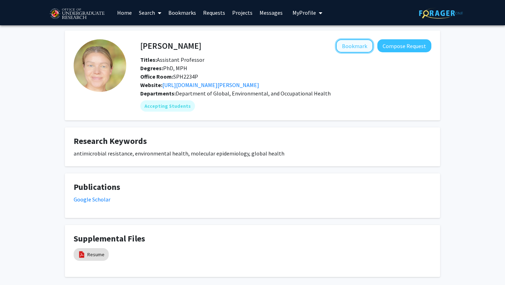
click at [356, 43] on button "Bookmark" at bounding box center [354, 45] width 37 height 13
click at [182, 82] on link "https://sph.umd.edu/people/heather-k-amato" at bounding box center [210, 84] width 97 height 7
